Goal: Check status: Check status

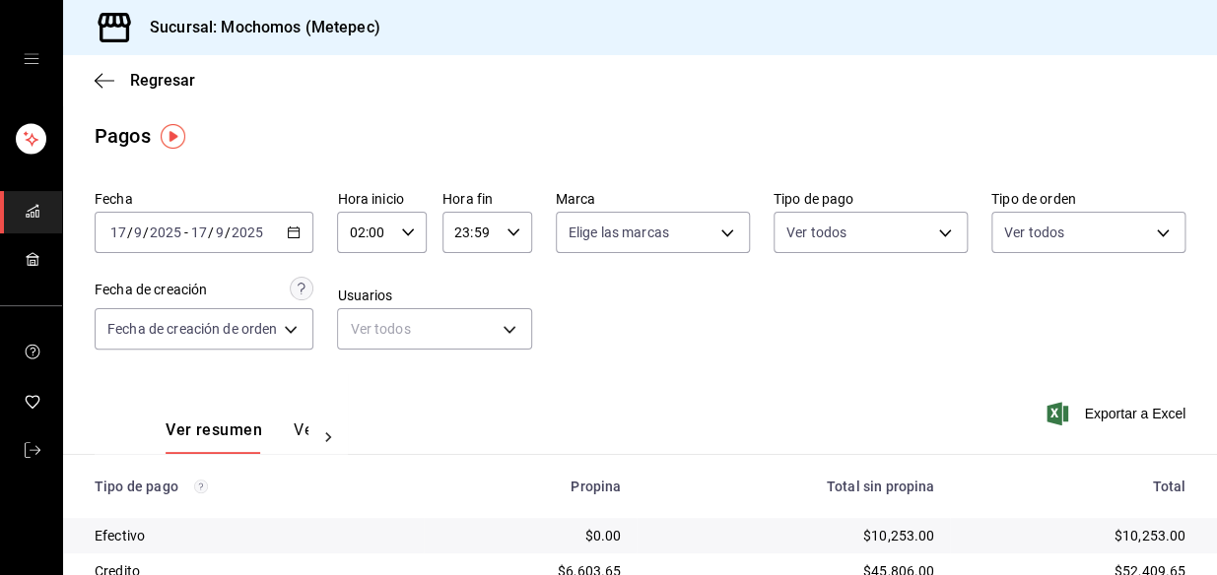
click at [291, 239] on div "[DATE] [DATE] - [DATE] [DATE]" at bounding box center [204, 232] width 219 height 41
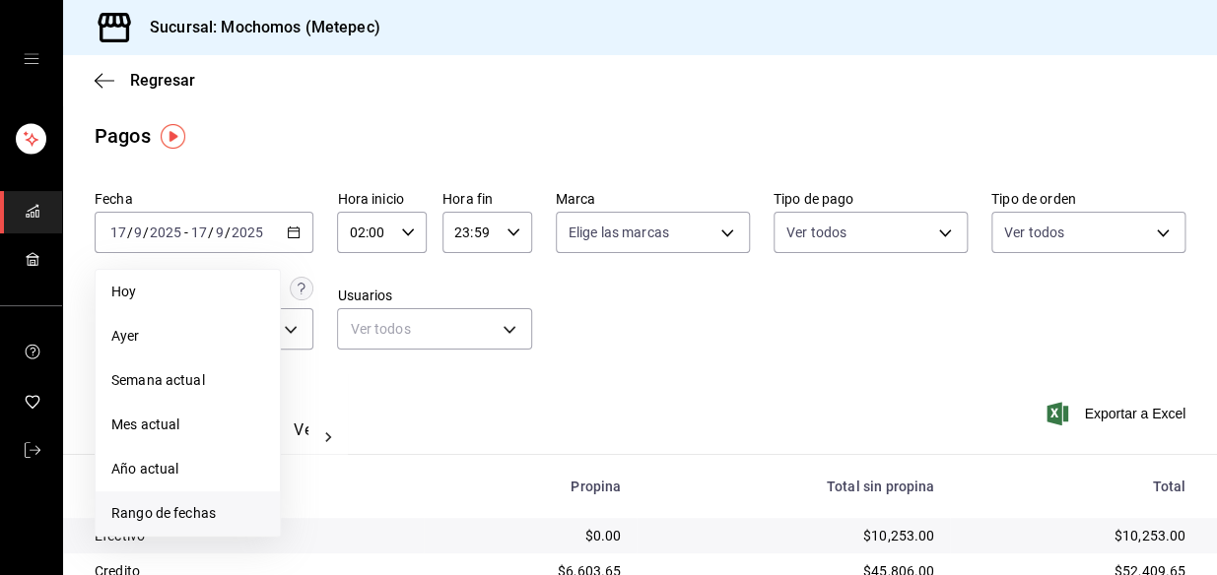
click at [162, 507] on span "Rango de fechas" at bounding box center [187, 513] width 153 height 21
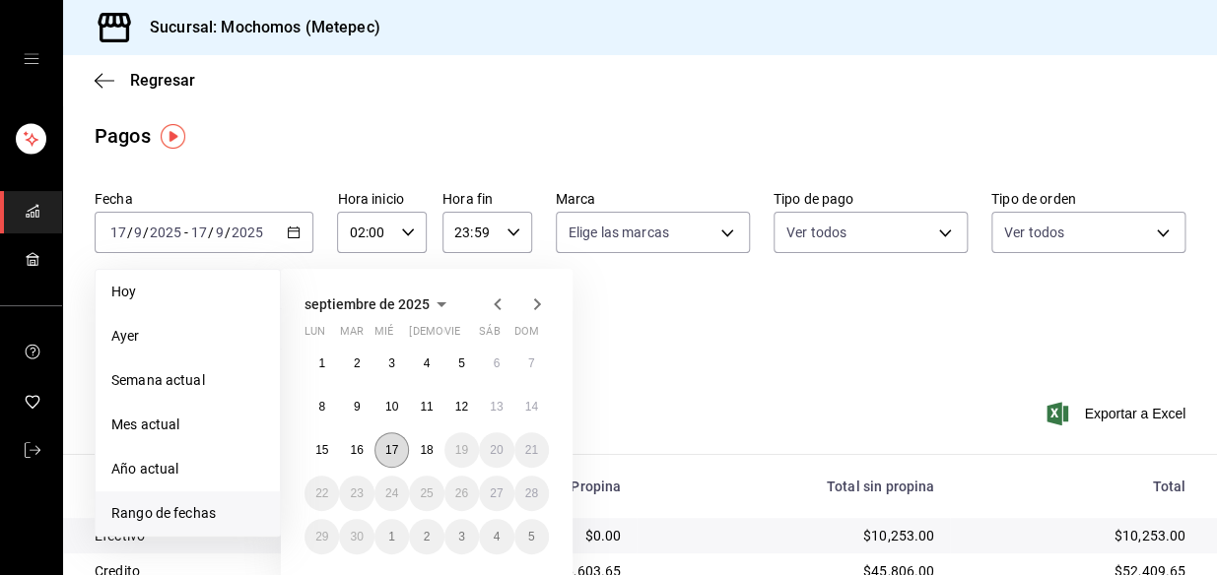
click at [399, 453] on button "17" at bounding box center [391, 449] width 34 height 35
click at [430, 444] on abbr "18" at bounding box center [426, 450] width 13 height 14
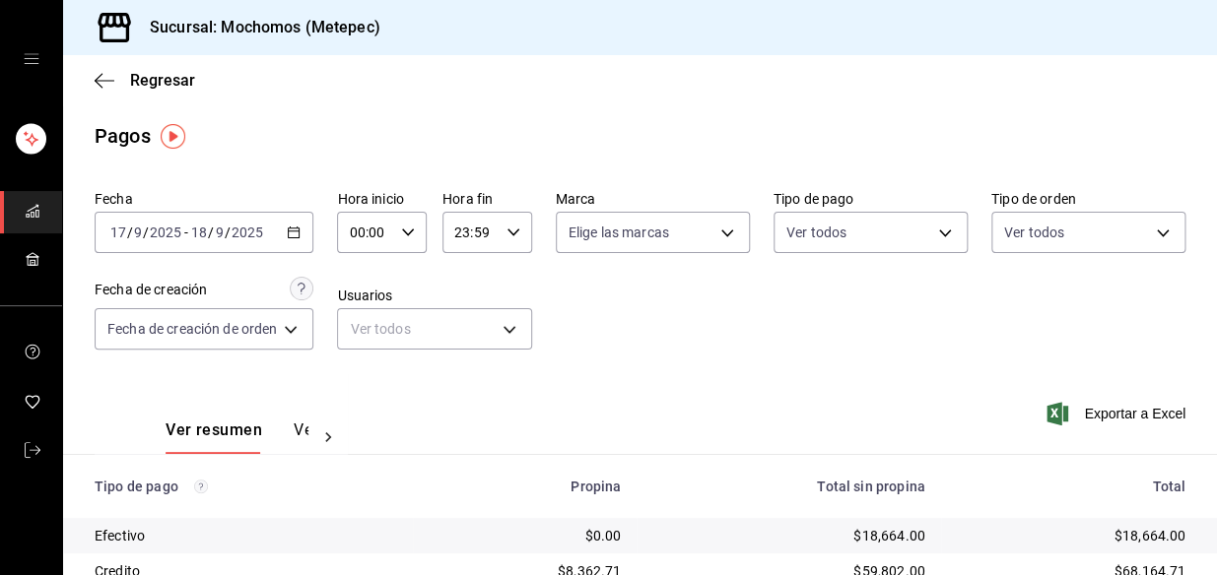
click at [398, 212] on div "00:00 Hora inicio" at bounding box center [382, 232] width 90 height 41
click at [411, 231] on div at bounding box center [608, 287] width 1217 height 575
click at [401, 233] on icon "button" at bounding box center [408, 233] width 14 height 14
click at [362, 342] on span "03" at bounding box center [361, 336] width 13 height 16
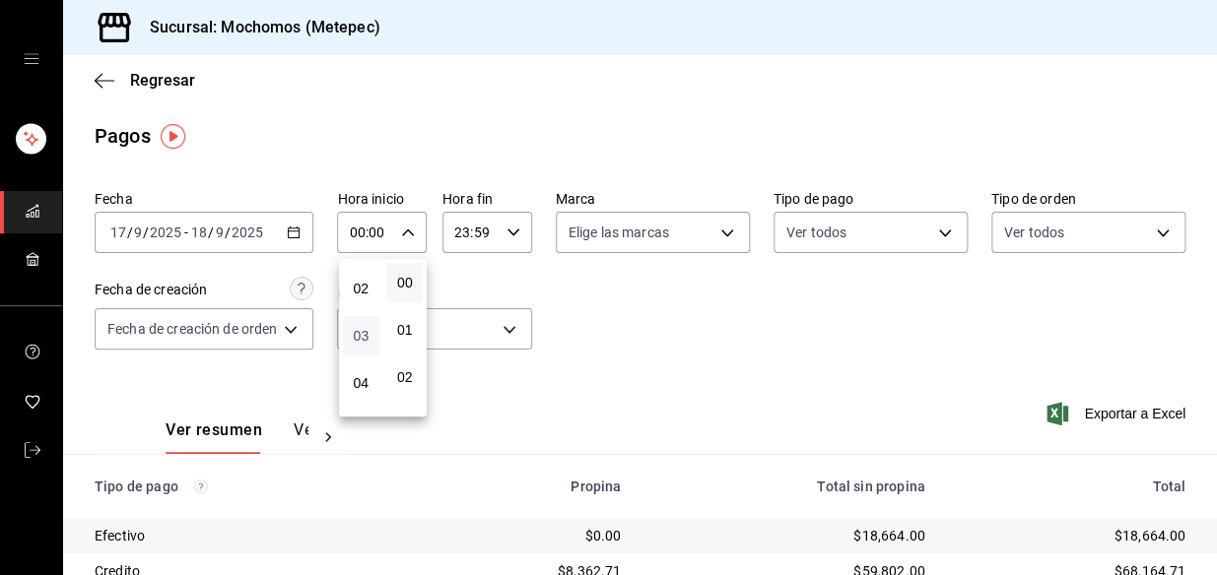
type input "03:00"
click at [507, 235] on div at bounding box center [608, 287] width 1217 height 575
click at [519, 233] on div "23:59 Hora fin" at bounding box center [487, 232] width 90 height 41
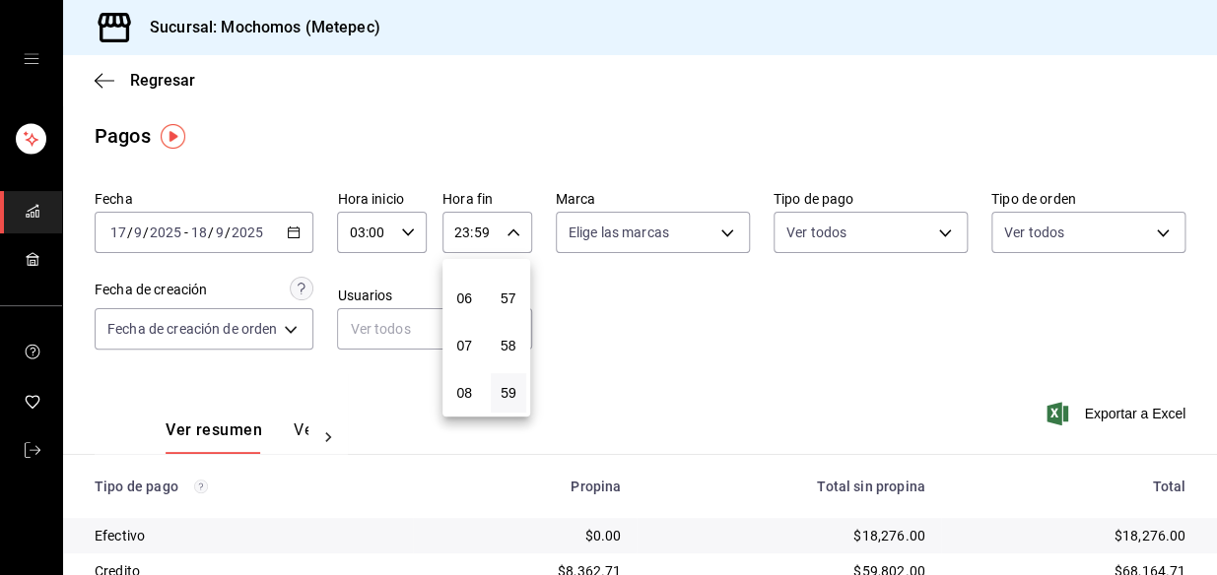
scroll to position [178, 0]
click at [463, 296] on span "04" at bounding box center [464, 294] width 13 height 16
type input "04:59"
click at [824, 320] on div at bounding box center [608, 287] width 1217 height 575
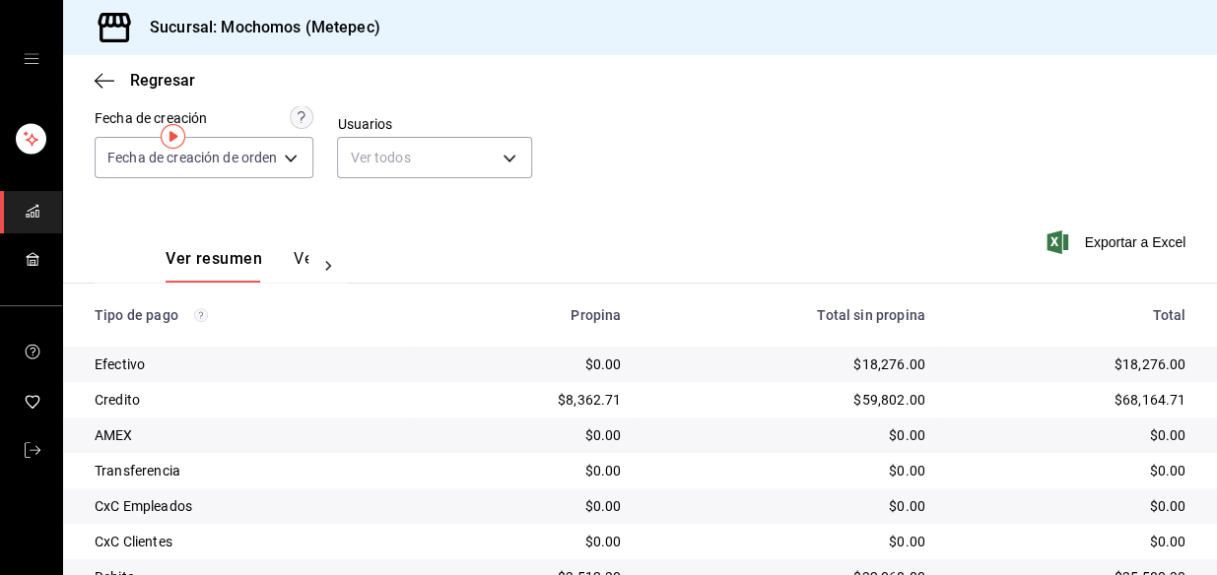
scroll to position [330, 0]
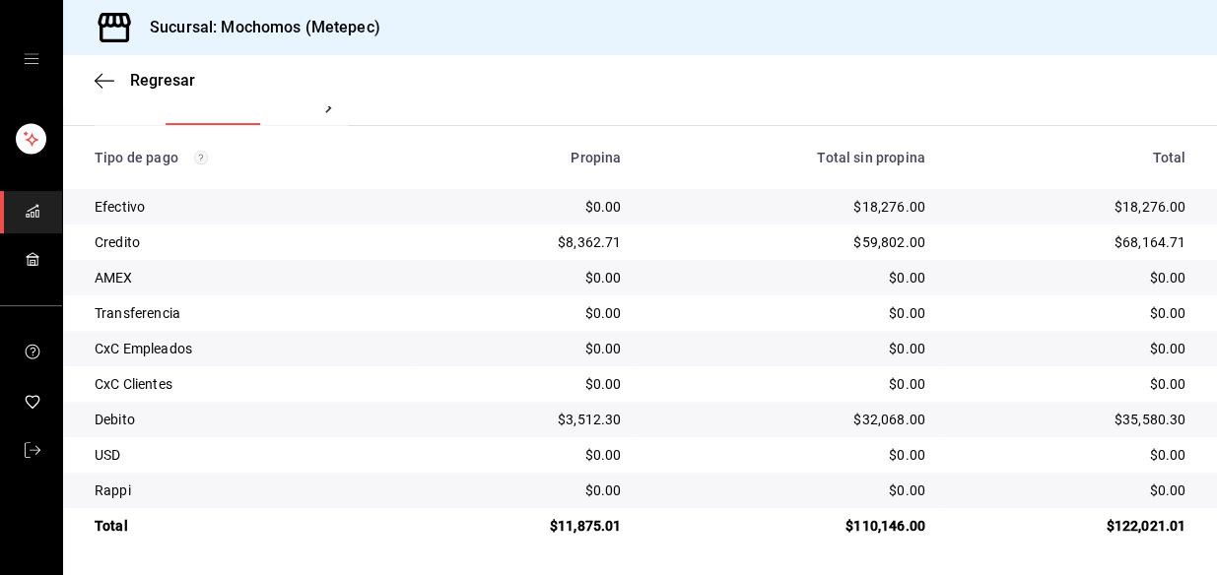
click at [695, 442] on td "$0.00" at bounding box center [787, 454] width 303 height 35
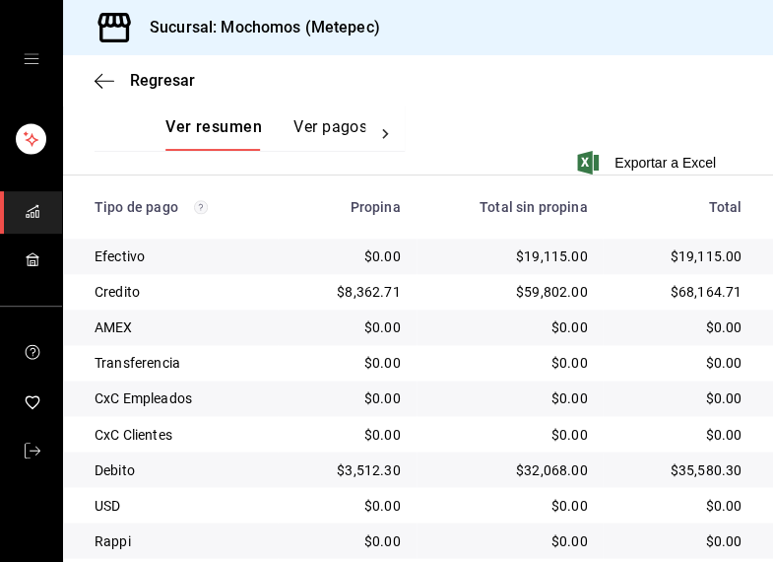
scroll to position [541, 0]
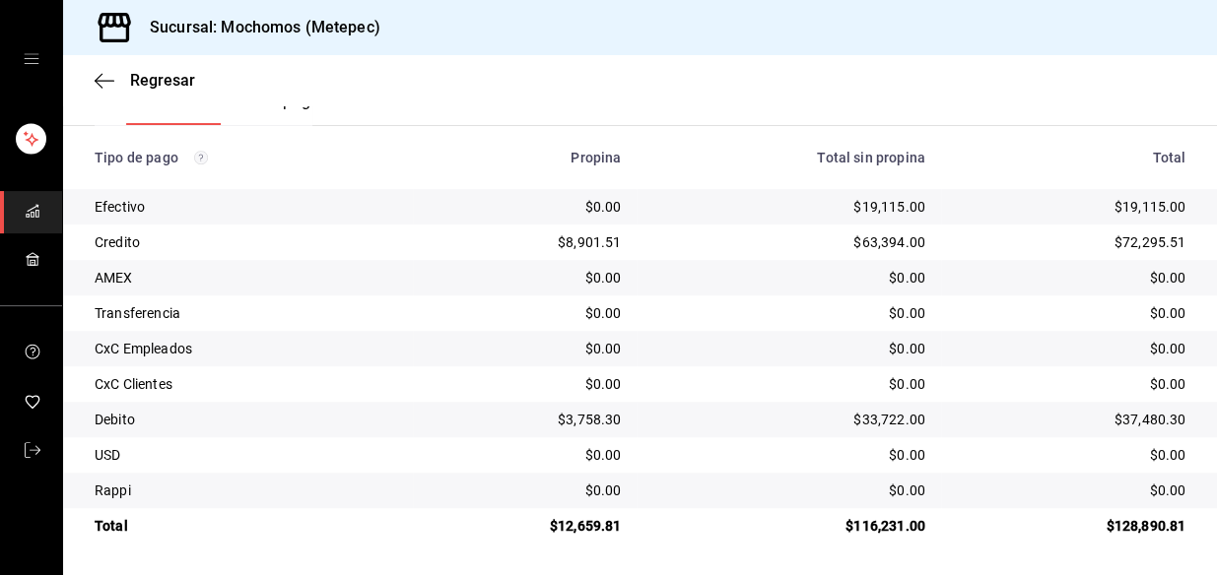
scroll to position [331, 0]
